Goal: Navigation & Orientation: Find specific page/section

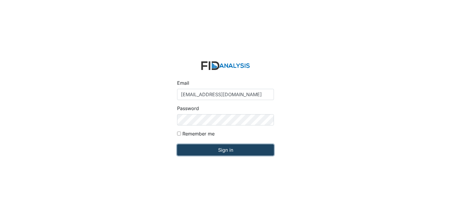
click at [220, 144] on input "Sign in" at bounding box center [225, 149] width 97 height 11
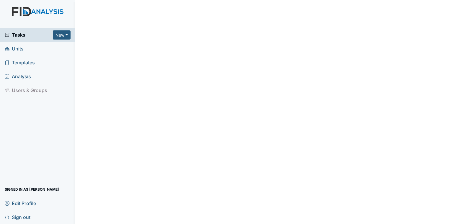
click at [13, 44] on span "Units" at bounding box center [14, 48] width 19 height 9
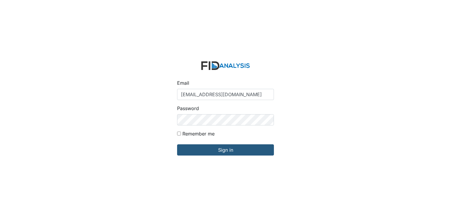
click at [98, 147] on div "Email smiller@lifeincorporated.com Password Remember me Sign in" at bounding box center [225, 112] width 451 height 224
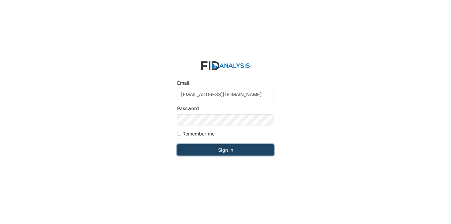
click at [189, 145] on input "Sign in" at bounding box center [225, 149] width 97 height 11
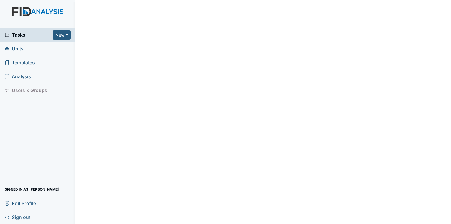
click at [21, 45] on span "Units" at bounding box center [14, 48] width 19 height 9
